Goal: Task Accomplishment & Management: Use online tool/utility

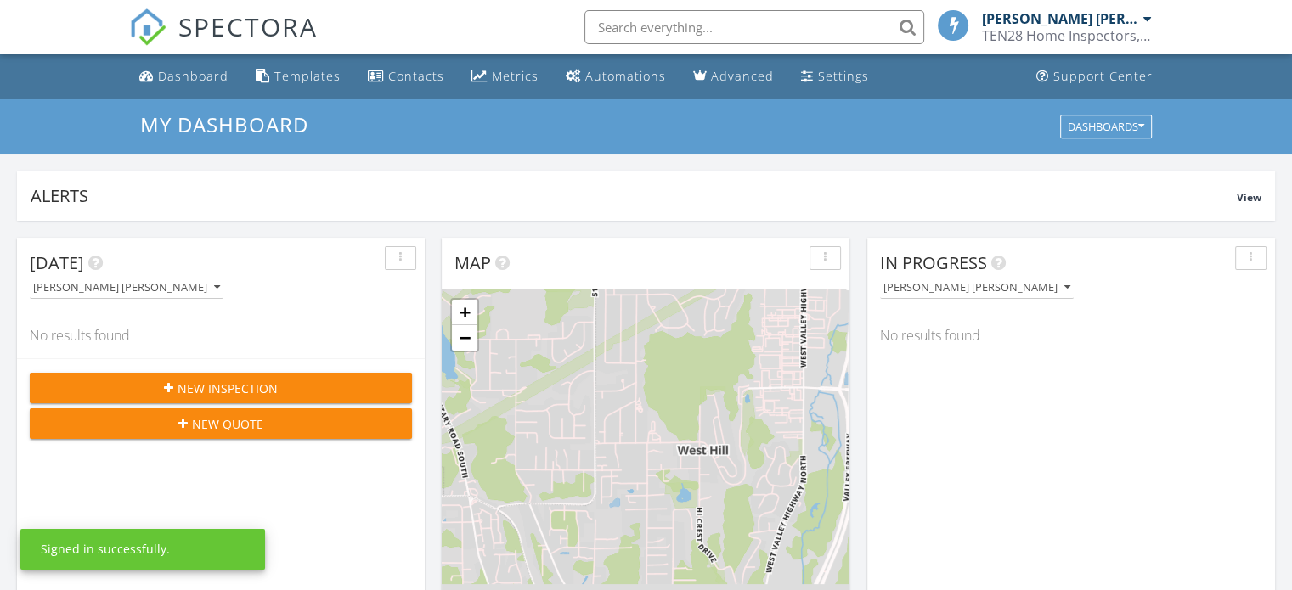
scroll to position [8, 8]
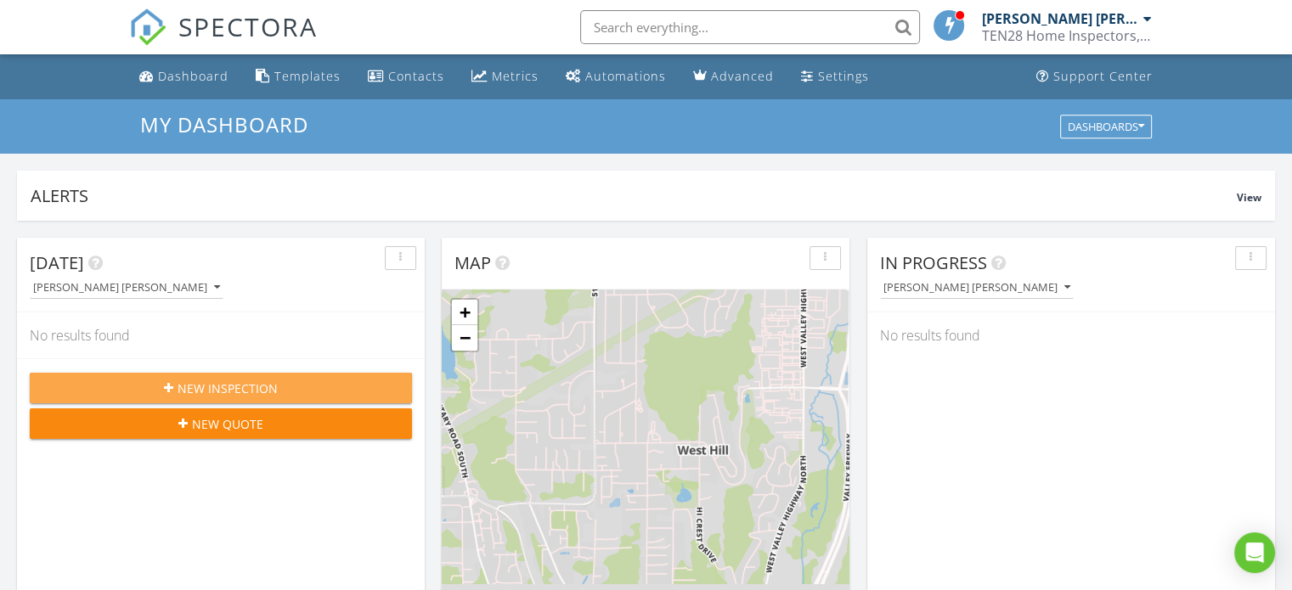
click at [374, 380] on div "New Inspection" at bounding box center [220, 389] width 355 height 18
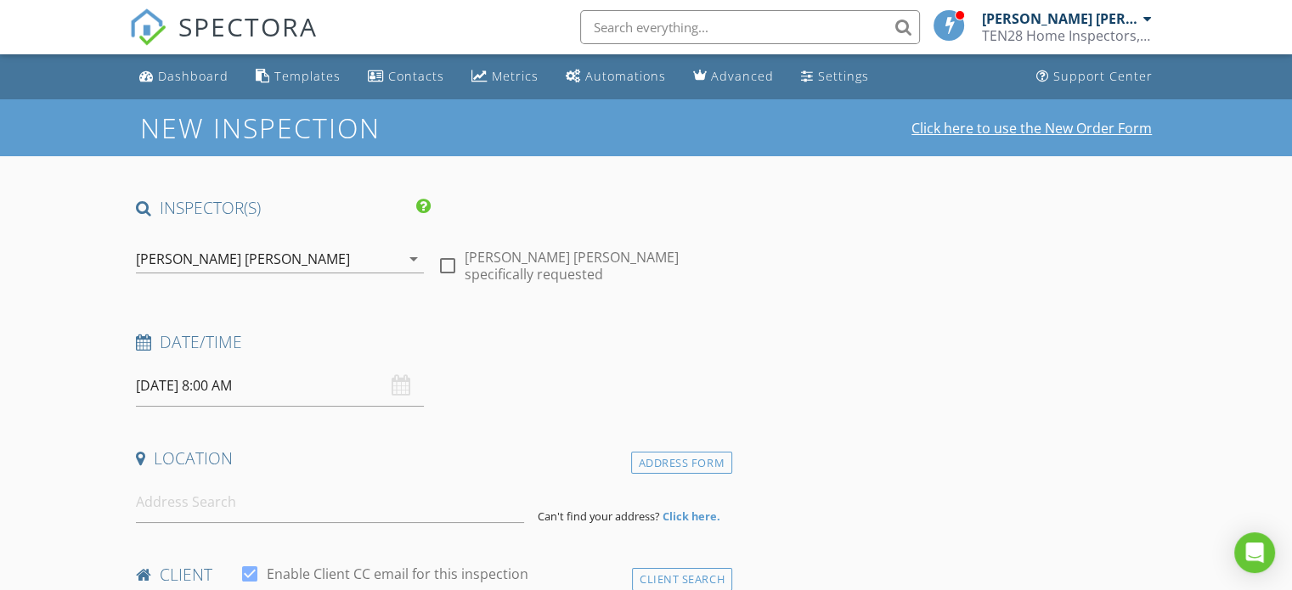
click at [1080, 131] on link "Click here to use the New Order Form" at bounding box center [1031, 128] width 240 height 14
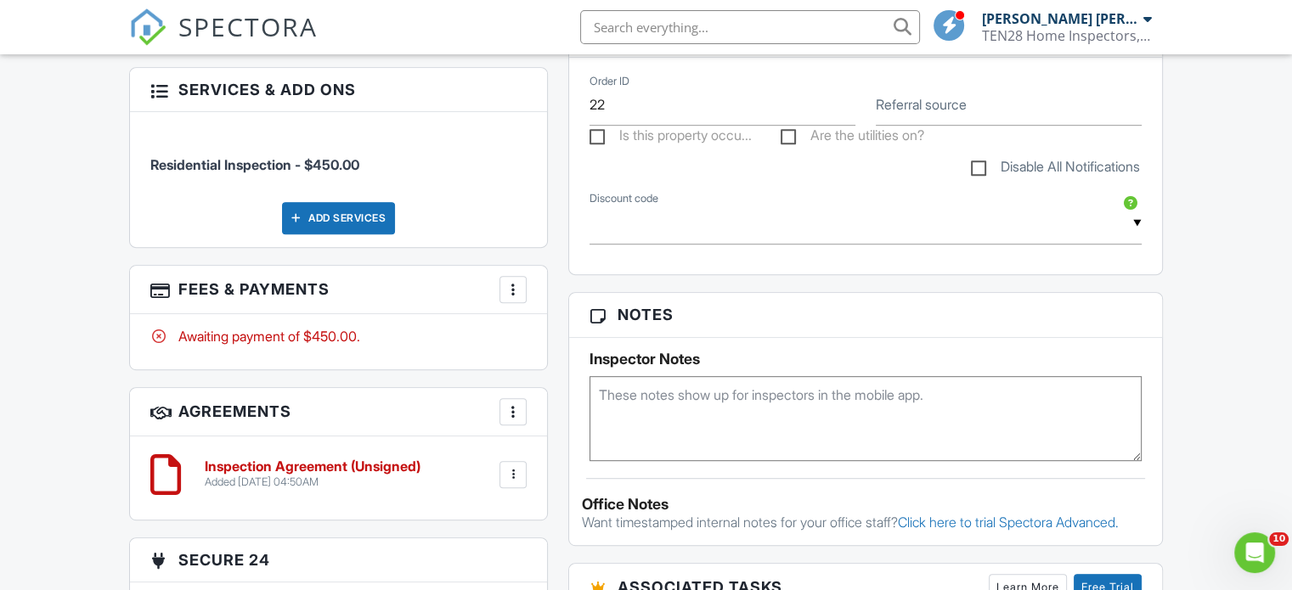
click at [509, 286] on div at bounding box center [512, 289] width 17 height 17
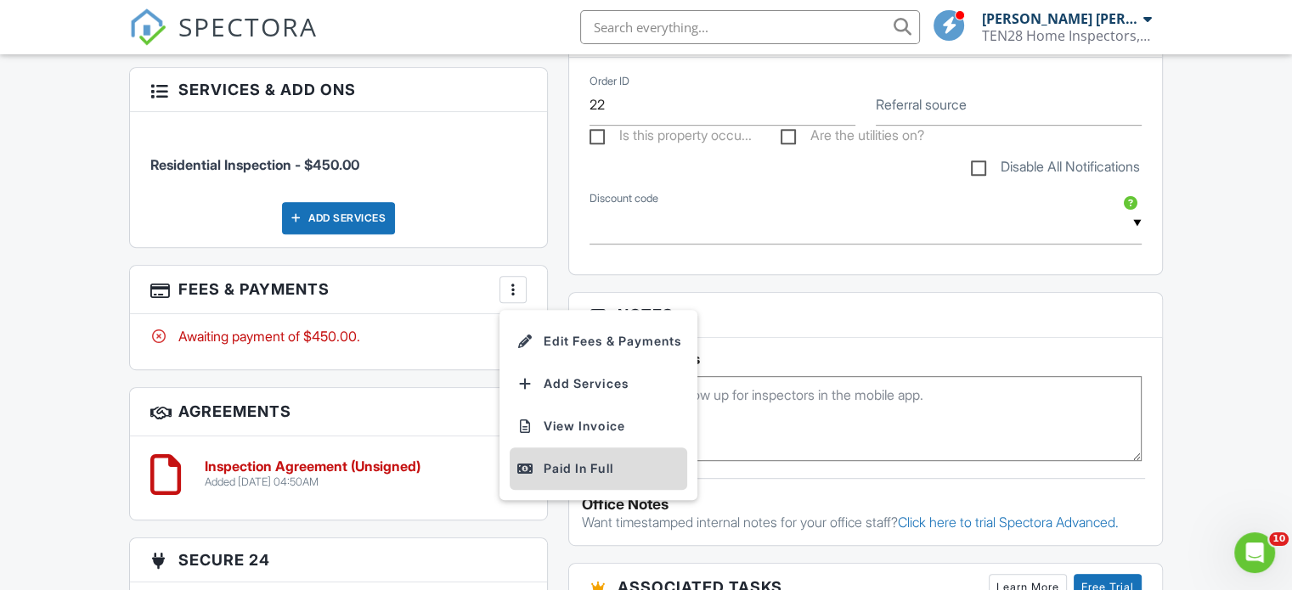
click at [605, 461] on div "Paid In Full" at bounding box center [598, 469] width 164 height 20
